Goal: Task Accomplishment & Management: Manage account settings

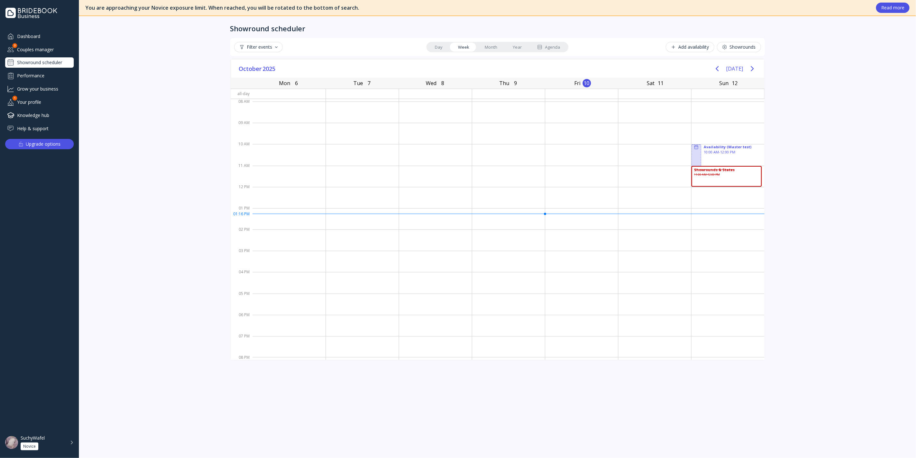
click at [546, 50] on link "Agenda" at bounding box center [548, 47] width 38 height 9
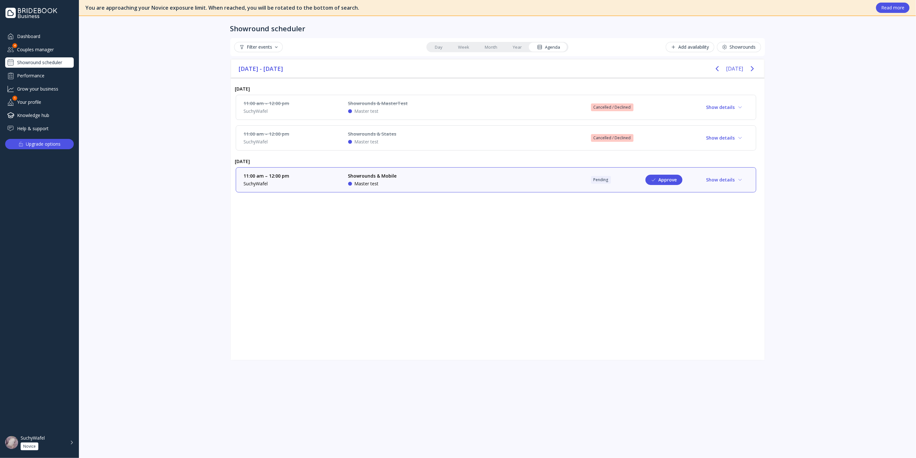
click at [432, 142] on div "Showrounds & States Master test" at bounding box center [396, 138] width 97 height 14
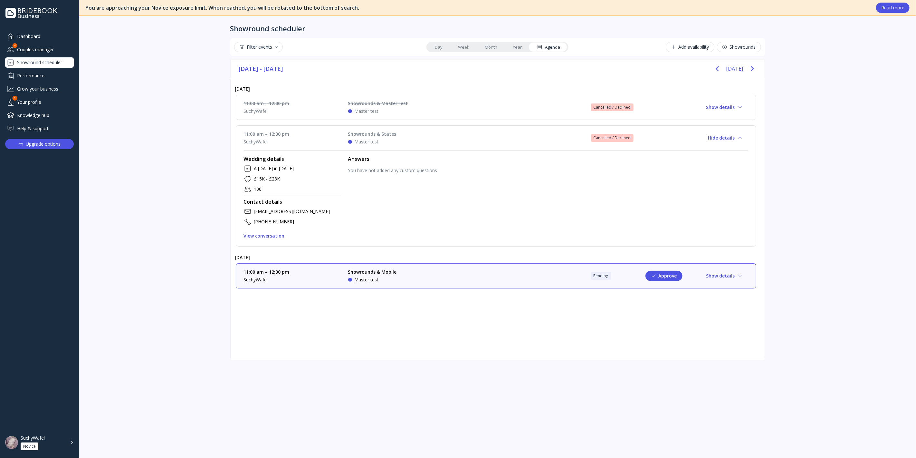
click at [433, 108] on div "Showrounds & MasterTest Master test" at bounding box center [396, 107] width 97 height 14
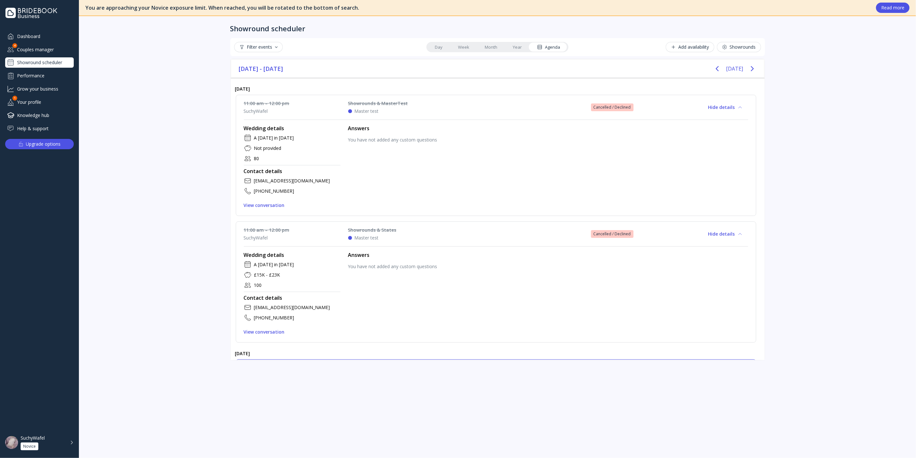
click at [433, 108] on div "Showrounds & MasterTest Master test" at bounding box center [396, 107] width 97 height 14
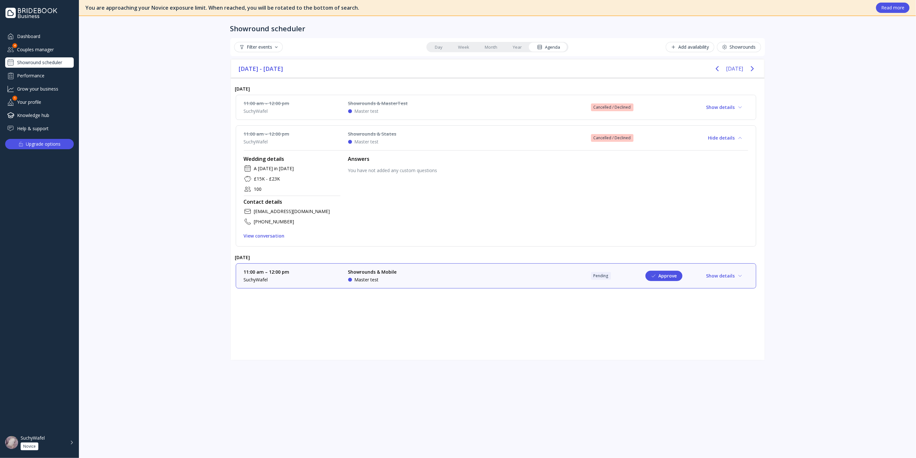
click at [412, 133] on div "Showrounds & States Master test" at bounding box center [396, 138] width 97 height 14
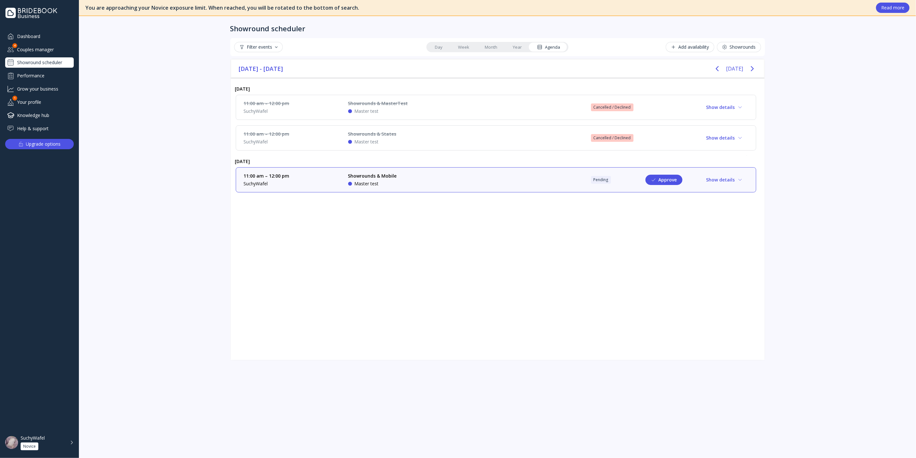
click at [412, 133] on div "Showrounds & States Master test" at bounding box center [396, 138] width 97 height 14
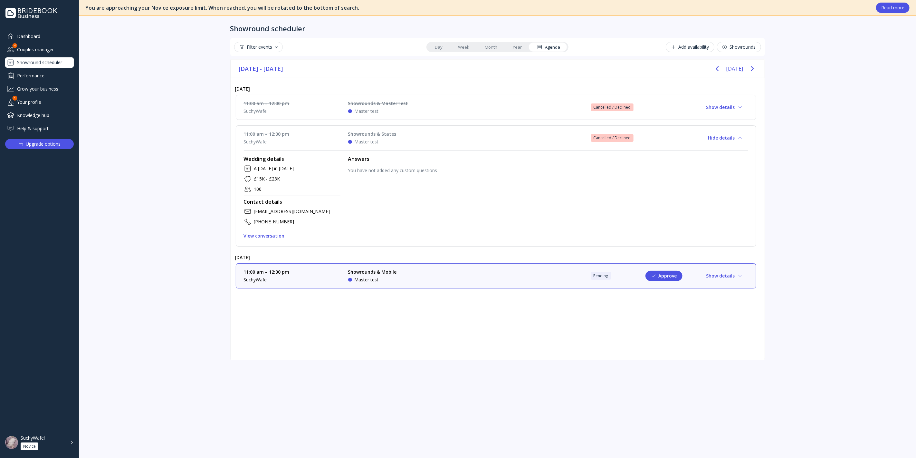
click at [425, 96] on div "11:00 am – 12:00 pm SuchyWafel Showrounds & MasterTest Master test Cancelled / …" at bounding box center [496, 107] width 520 height 25
click at [423, 102] on div "Showrounds & MasterTest Master test" at bounding box center [396, 107] width 97 height 14
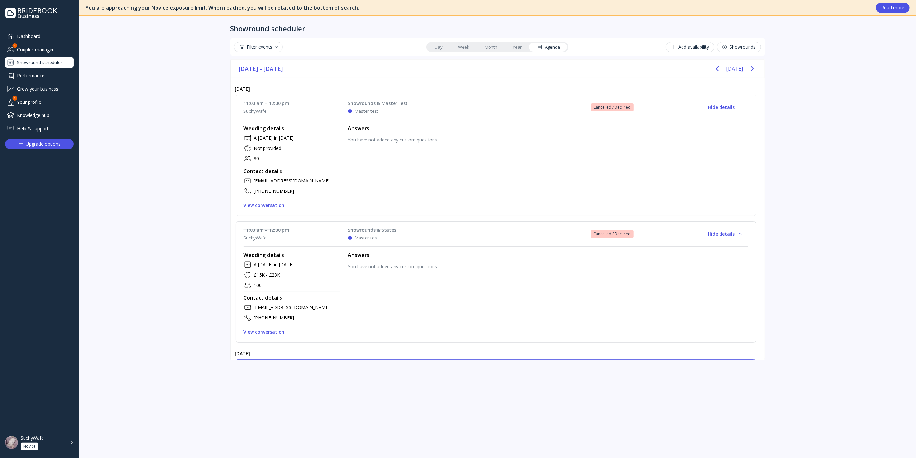
click at [421, 106] on div "Showrounds & MasterTest Master test" at bounding box center [396, 107] width 97 height 14
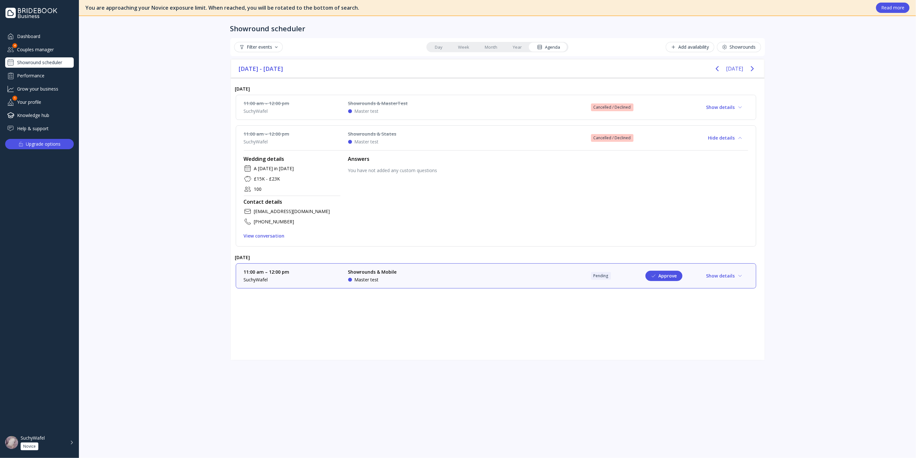
click at [415, 139] on div "Showrounds & States Master test" at bounding box center [396, 138] width 97 height 14
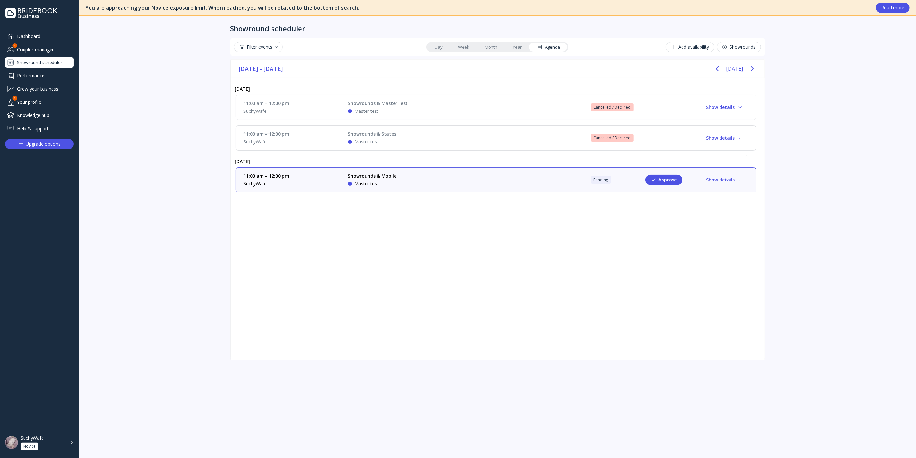
click at [416, 135] on div "Showrounds & States Master test" at bounding box center [396, 138] width 97 height 14
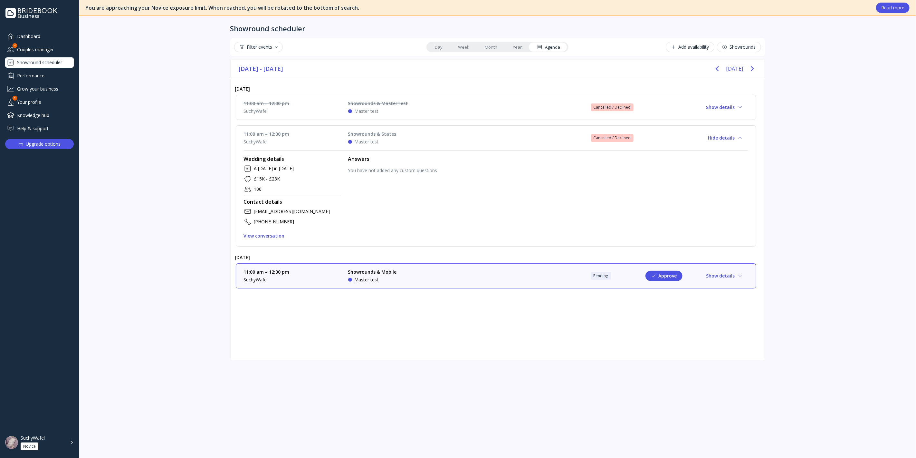
click at [431, 109] on div "Showrounds & MasterTest Master test" at bounding box center [396, 107] width 97 height 14
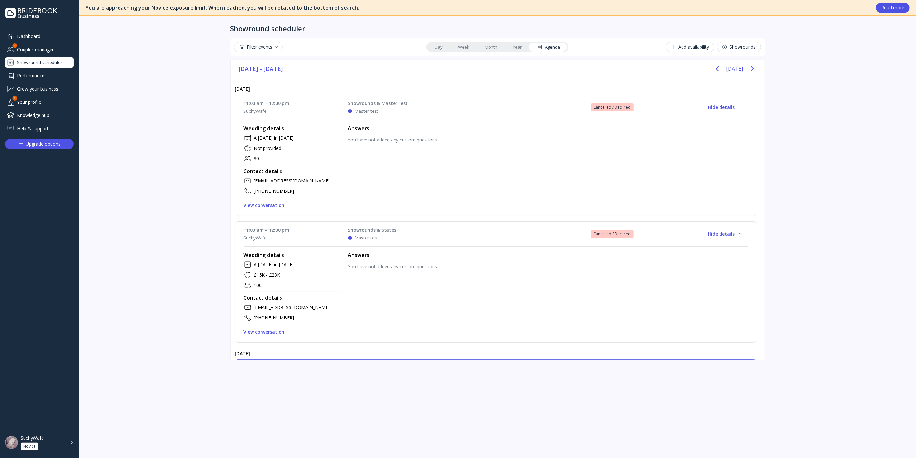
click at [431, 110] on div "Showrounds & MasterTest Master test" at bounding box center [396, 107] width 97 height 14
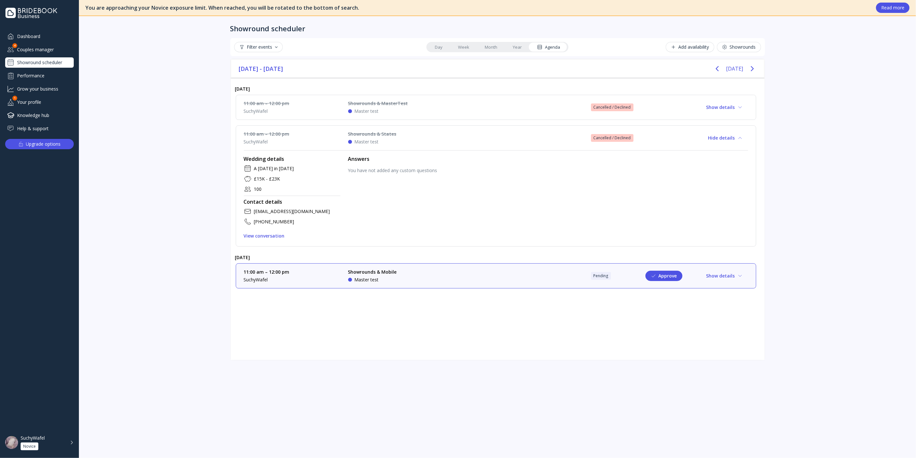
click at [417, 137] on div "Showrounds & States Master test" at bounding box center [396, 138] width 97 height 14
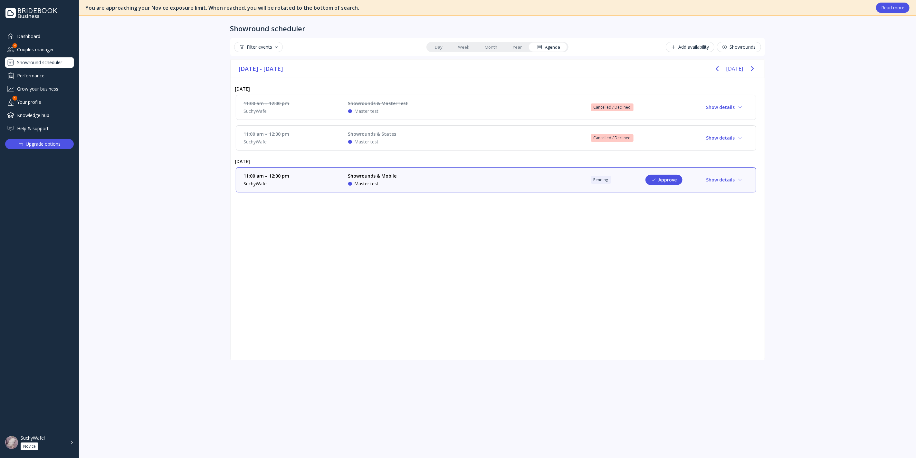
click at [400, 183] on div "Showrounds & Mobile Master test" at bounding box center [396, 180] width 97 height 14
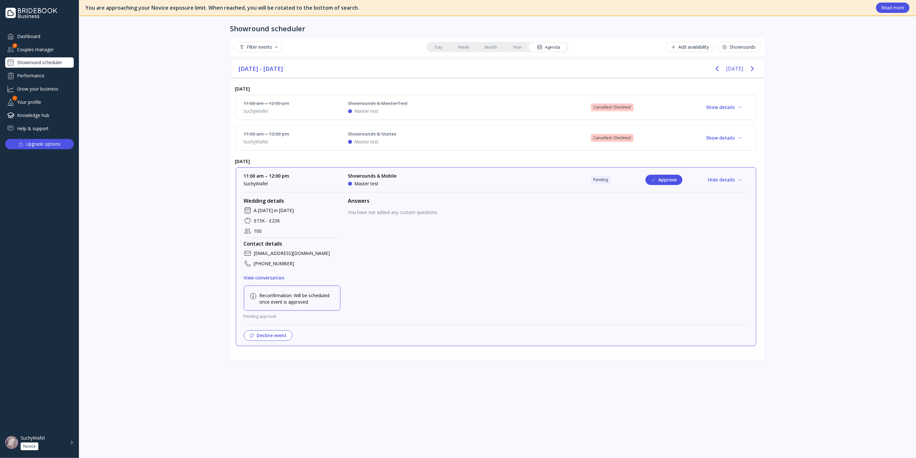
click at [400, 183] on div "Showrounds & Mobile Master test" at bounding box center [396, 180] width 97 height 14
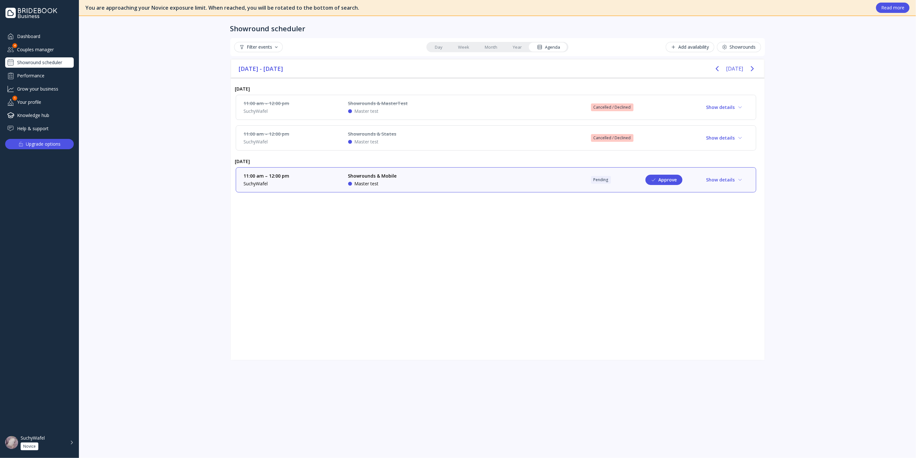
click at [48, 55] on div "Dashboard Couples manager 4 Showround scheduler Performance Grow your business …" at bounding box center [39, 82] width 69 height 103
click at [49, 53] on div "Couples manager" at bounding box center [39, 49] width 69 height 11
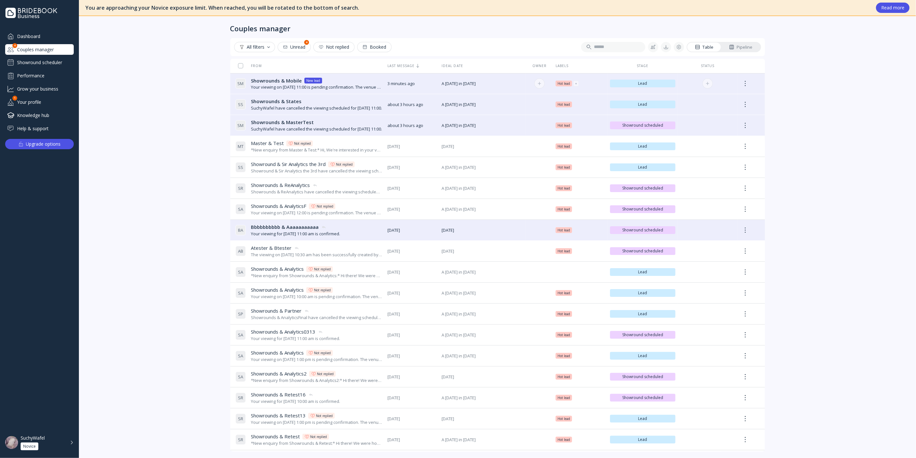
click at [333, 92] on div "S M Showrounds & Mobile Showrounds & Mobile New lead Your viewing on [DATE] 11:…" at bounding box center [308, 84] width 147 height 18
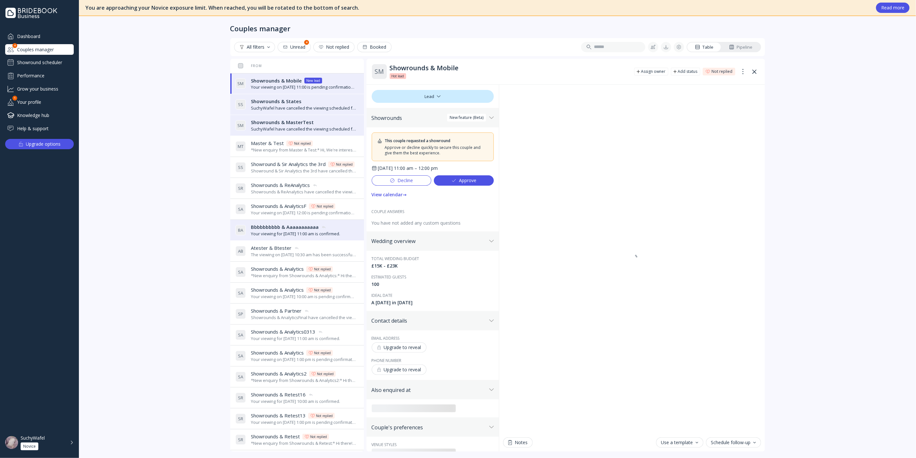
click at [320, 105] on div "SuchyWafel have cancelled the viewing scheduled for [DATE] 11:00." at bounding box center [303, 108] width 105 height 6
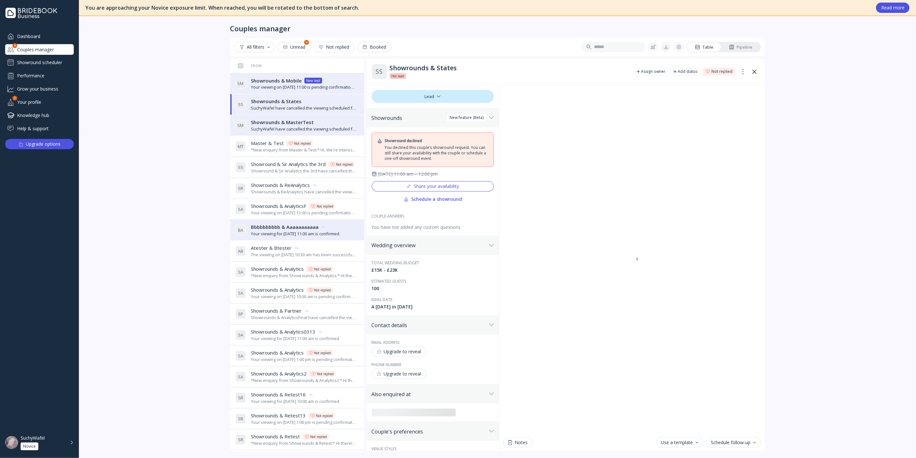
click at [315, 124] on div "Showrounds & MasterTest Showrounds & MasterTest" at bounding box center [303, 122] width 105 height 7
click at [316, 108] on div "SuchyWafel have cancelled the viewing scheduled for [DATE] 11:00." at bounding box center [303, 108] width 105 height 6
click at [325, 86] on div "Your viewing on [DATE] 11:00 is pending confirmation. The venue will approve or…" at bounding box center [303, 87] width 105 height 6
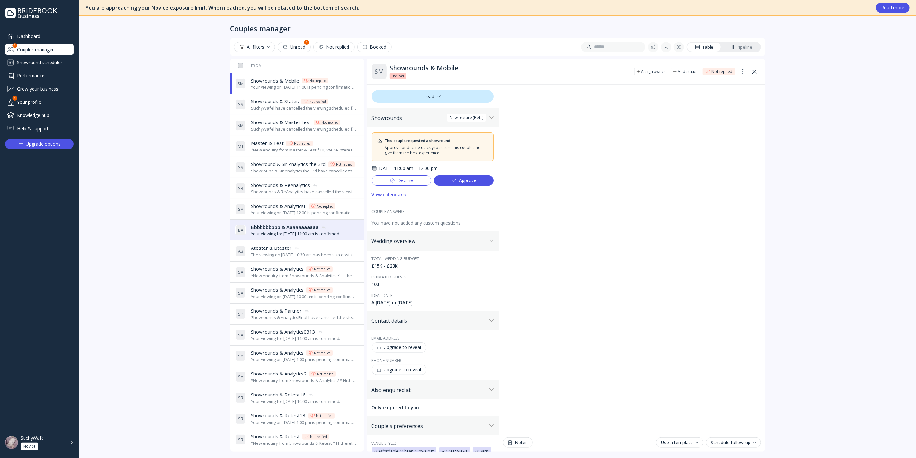
click at [315, 106] on div "SuchyWafel have cancelled the viewing scheduled for [DATE] 11:00." at bounding box center [303, 108] width 105 height 6
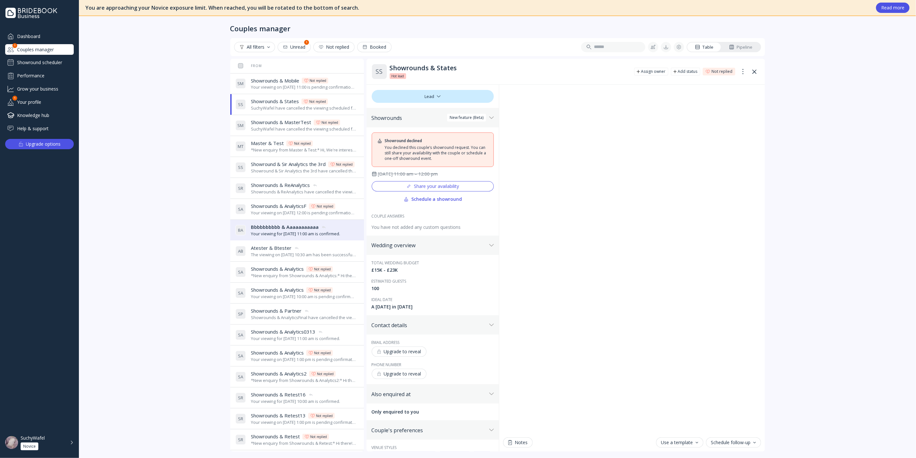
click at [312, 122] on div "Showrounds & MasterTest Showrounds & MasterTest Not replied" at bounding box center [303, 122] width 105 height 7
click at [298, 107] on div "SuchyWafel have cancelled the viewing scheduled for [DATE] 11:00." at bounding box center [303, 108] width 105 height 6
click at [297, 84] on div "Your viewing on [DATE] 11:00 is pending confirmation. The venue will approve or…" at bounding box center [303, 87] width 105 height 6
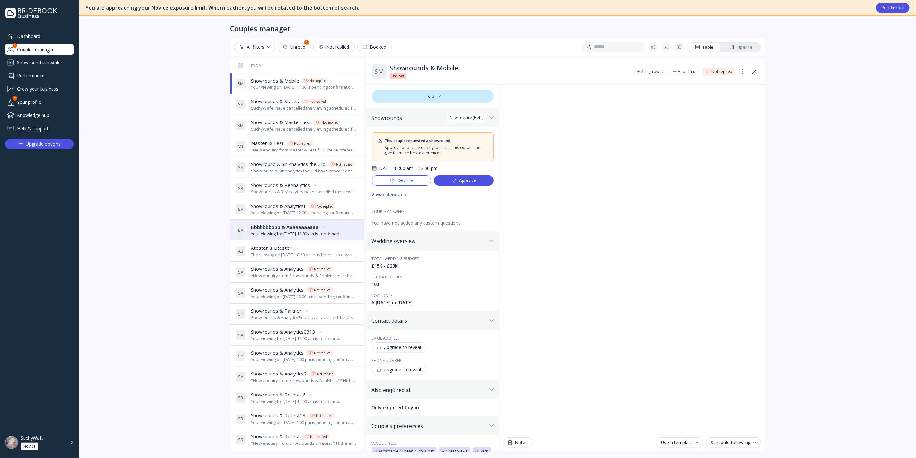
click at [397, 179] on div "Decline" at bounding box center [401, 180] width 23 height 5
